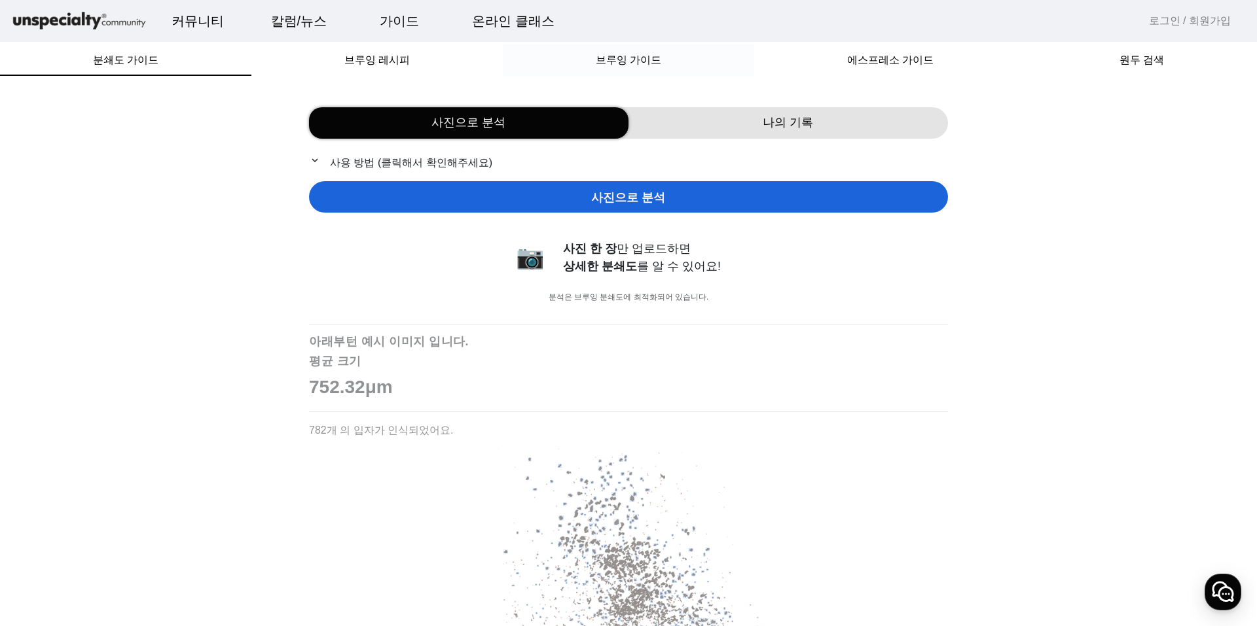
click at [614, 75] on span "브루잉 가이드" at bounding box center [628, 60] width 65 height 31
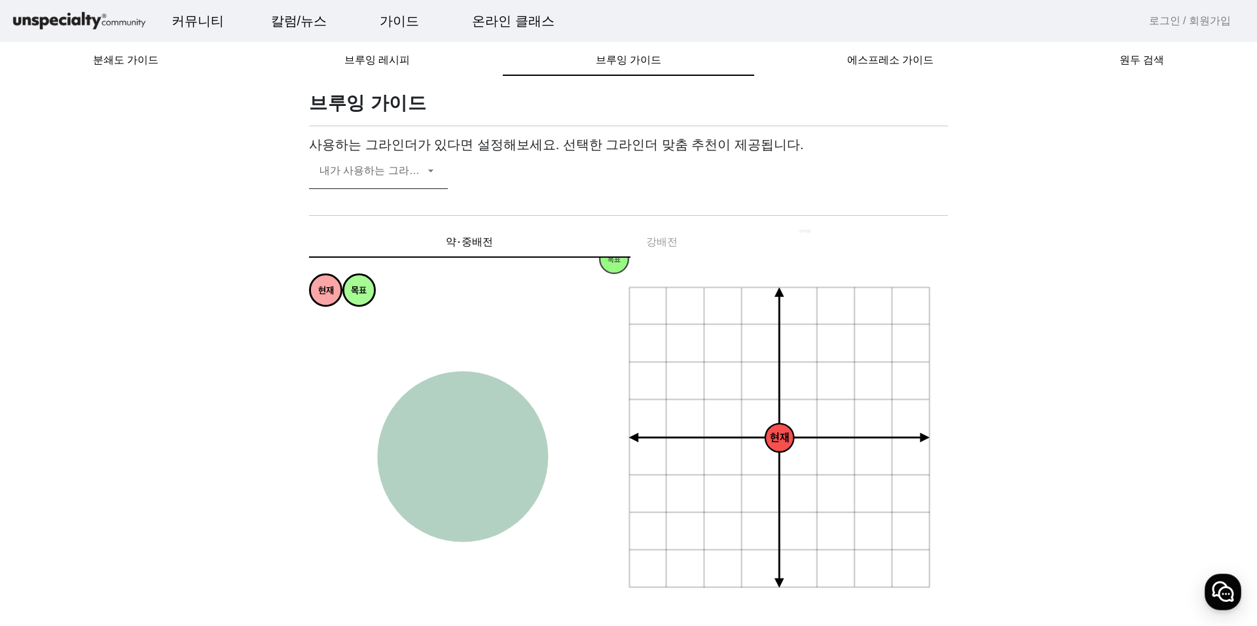
click at [371, 173] on span at bounding box center [371, 176] width 105 height 16
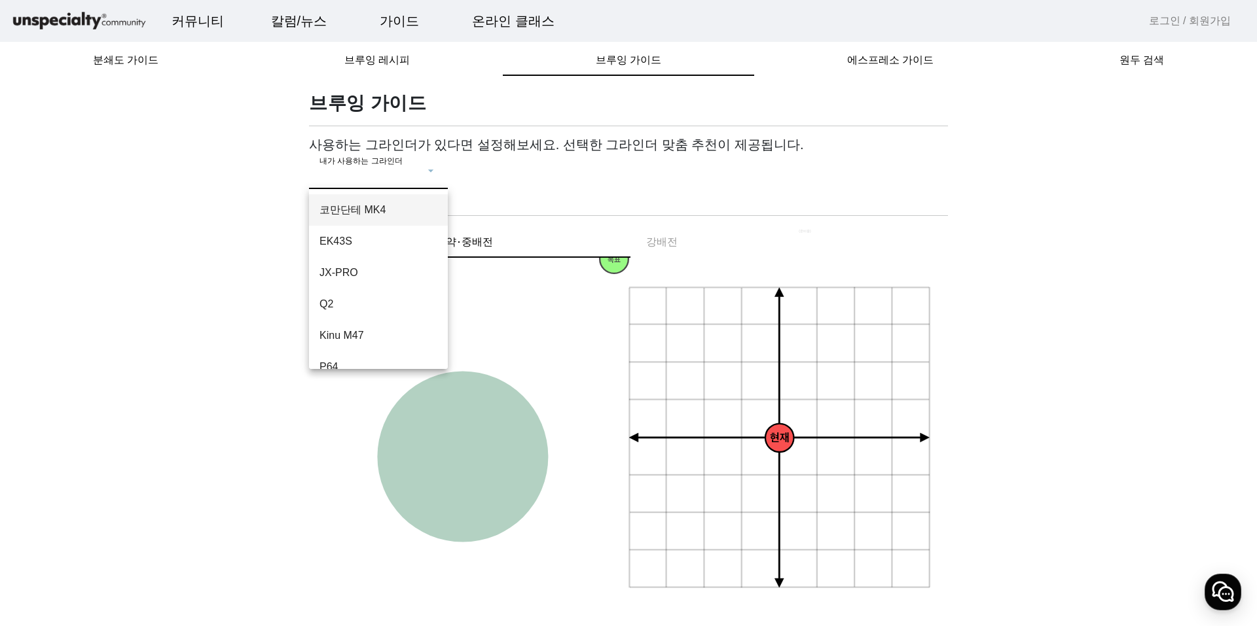
click at [371, 210] on span "코만단테 MK4" at bounding box center [378, 210] width 118 height 16
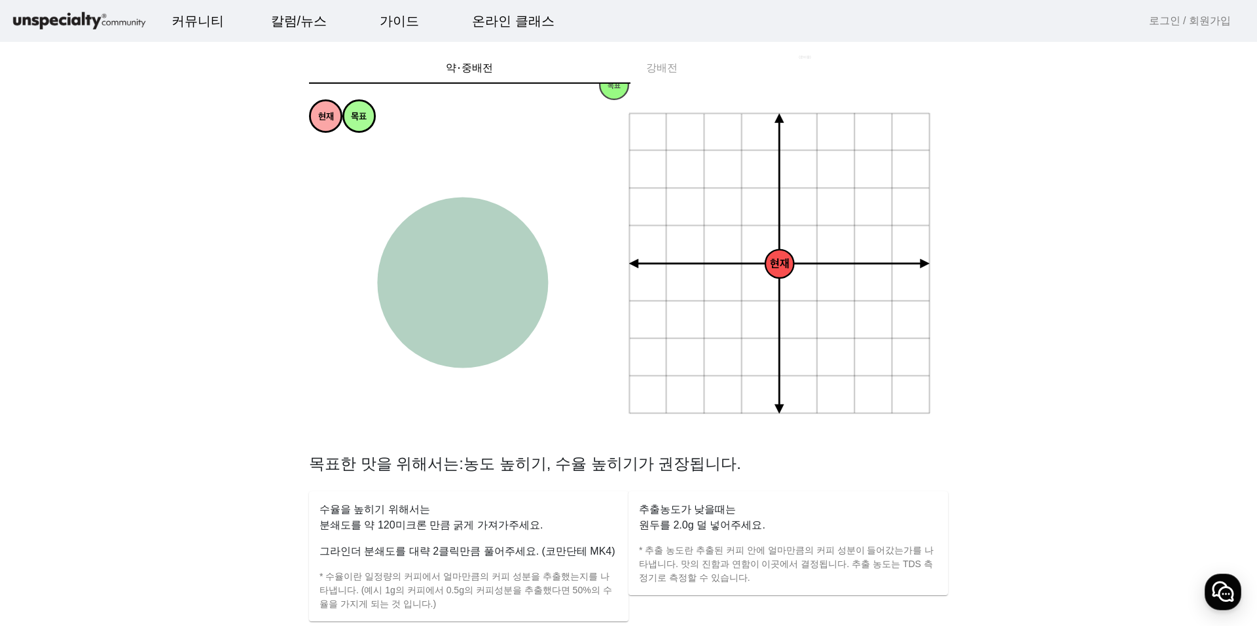
scroll to position [181, 0]
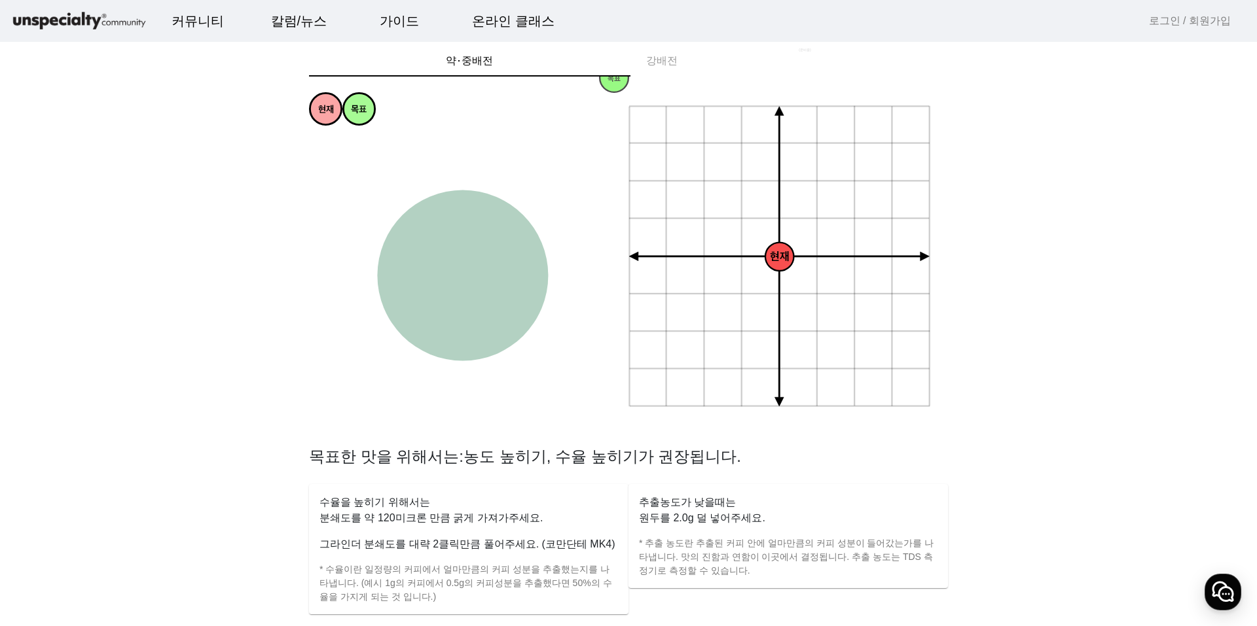
click at [426, 278] on tspan "편안한" at bounding box center [426, 277] width 20 height 9
drag, startPoint x: 771, startPoint y: 264, endPoint x: 731, endPoint y: 287, distance: 46.6
click at [733, 289] on icon "+ 0.5g - 30um + 30um + 60um + 90um - 60um - 90um + 1.0g + 1.5g + 2.0g - 0.5g - …" at bounding box center [780, 257] width 304 height 304
click at [491, 293] on circle at bounding box center [462, 275] width 171 height 171
click at [489, 313] on circle at bounding box center [462, 275] width 171 height 171
